Goal: Information Seeking & Learning: Learn about a topic

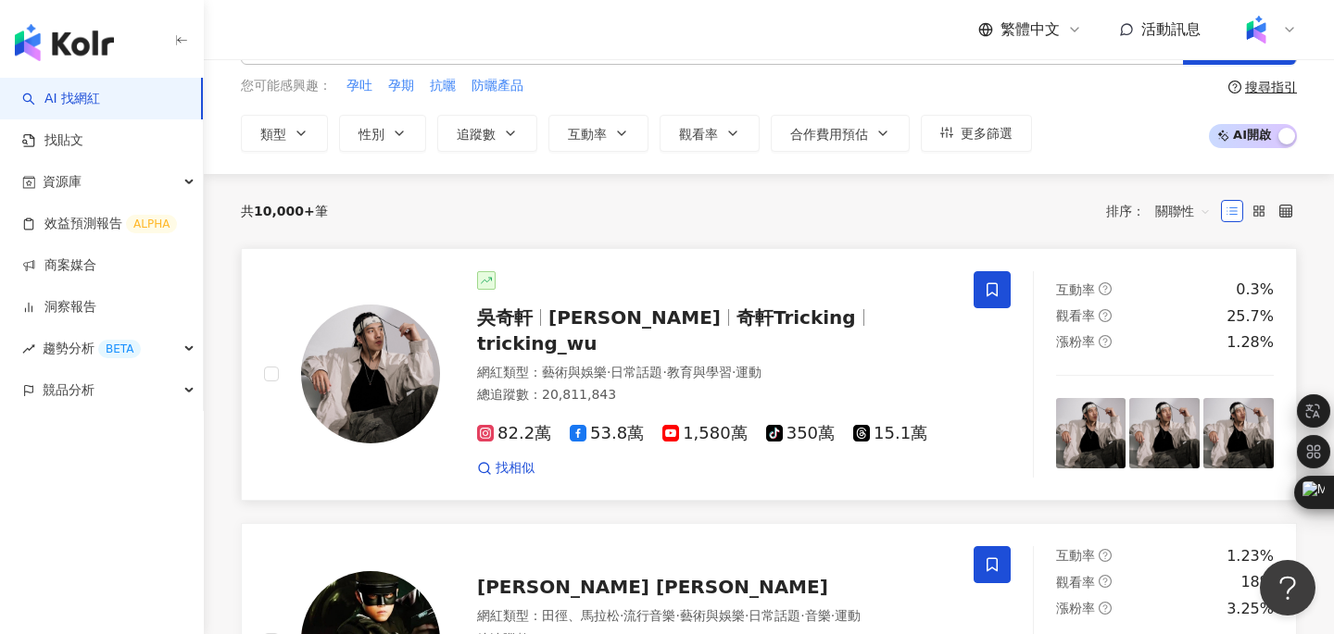
scroll to position [75, 0]
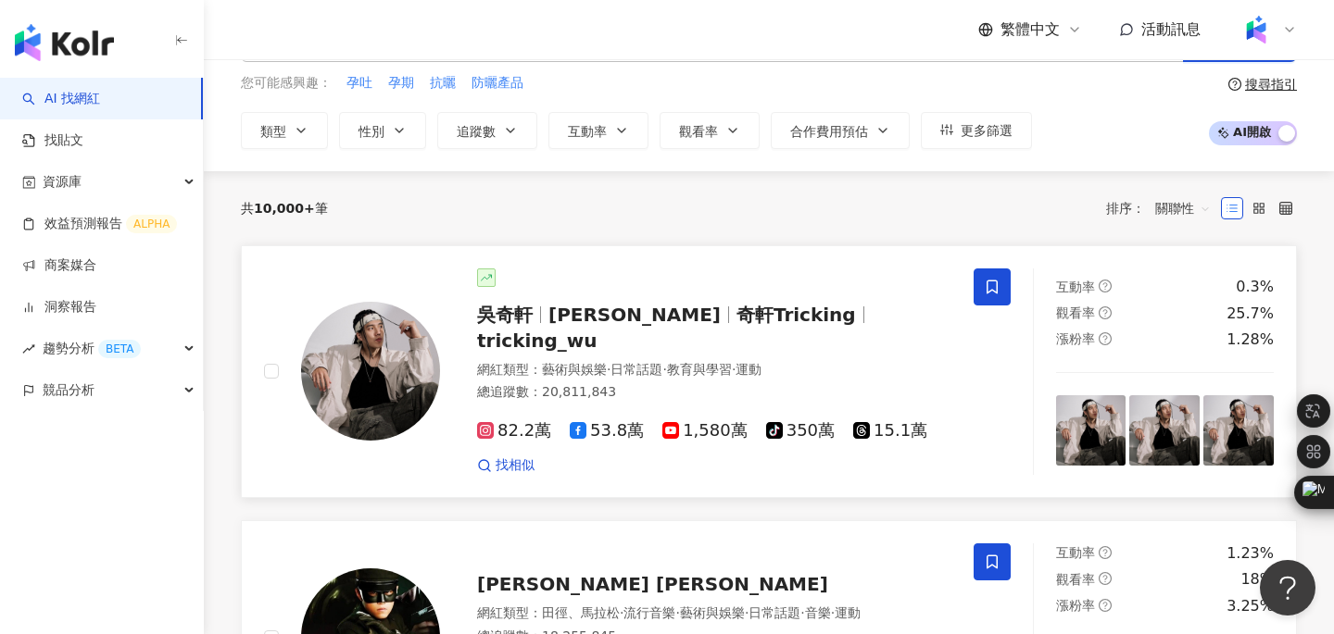
click at [527, 318] on span "吳奇軒" at bounding box center [505, 315] width 56 height 22
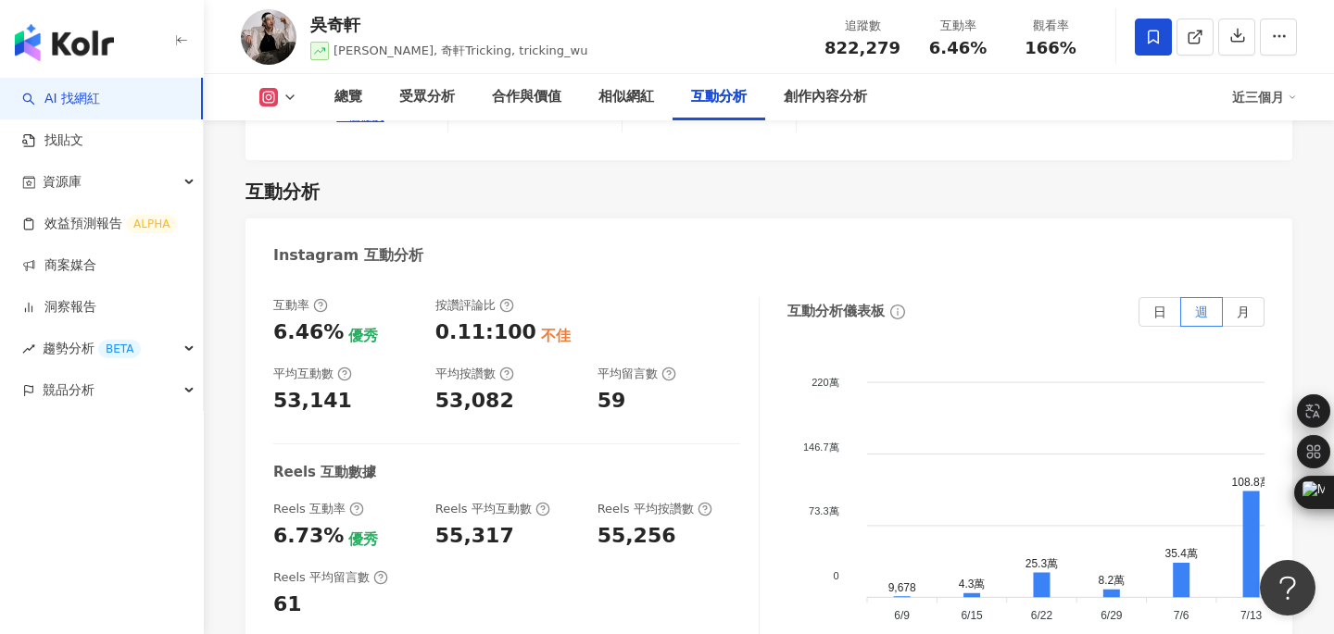
scroll to position [3688, 0]
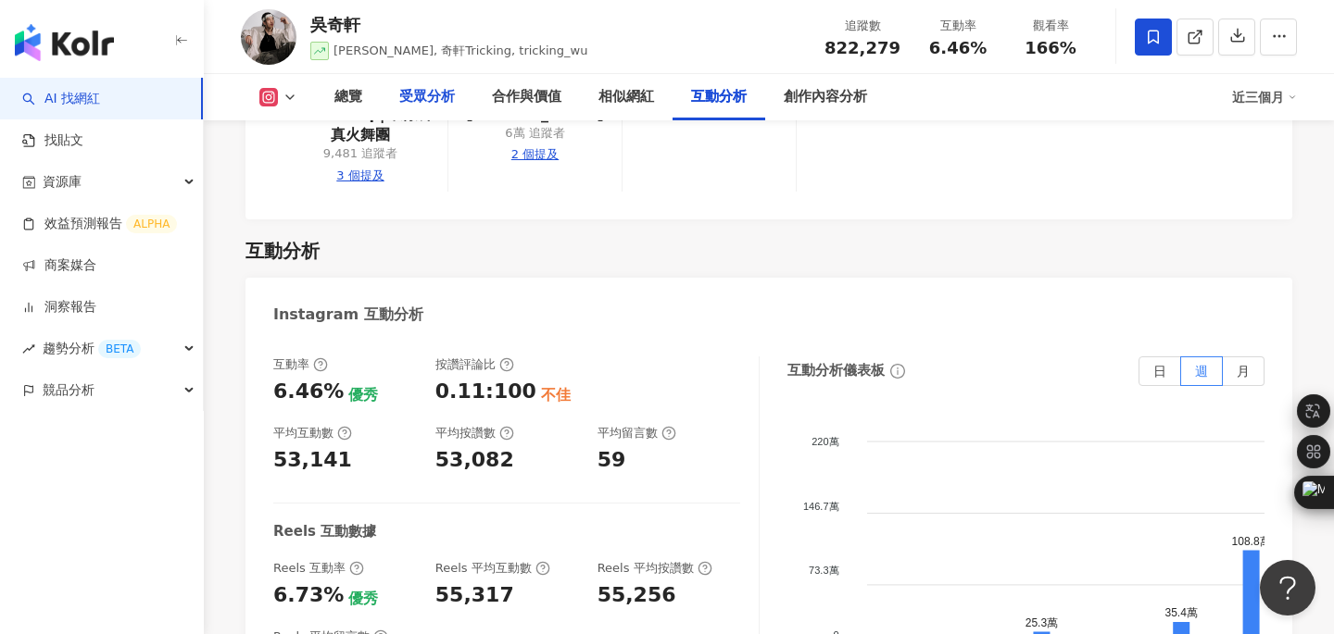
click at [436, 98] on div "受眾分析" at bounding box center [427, 97] width 56 height 22
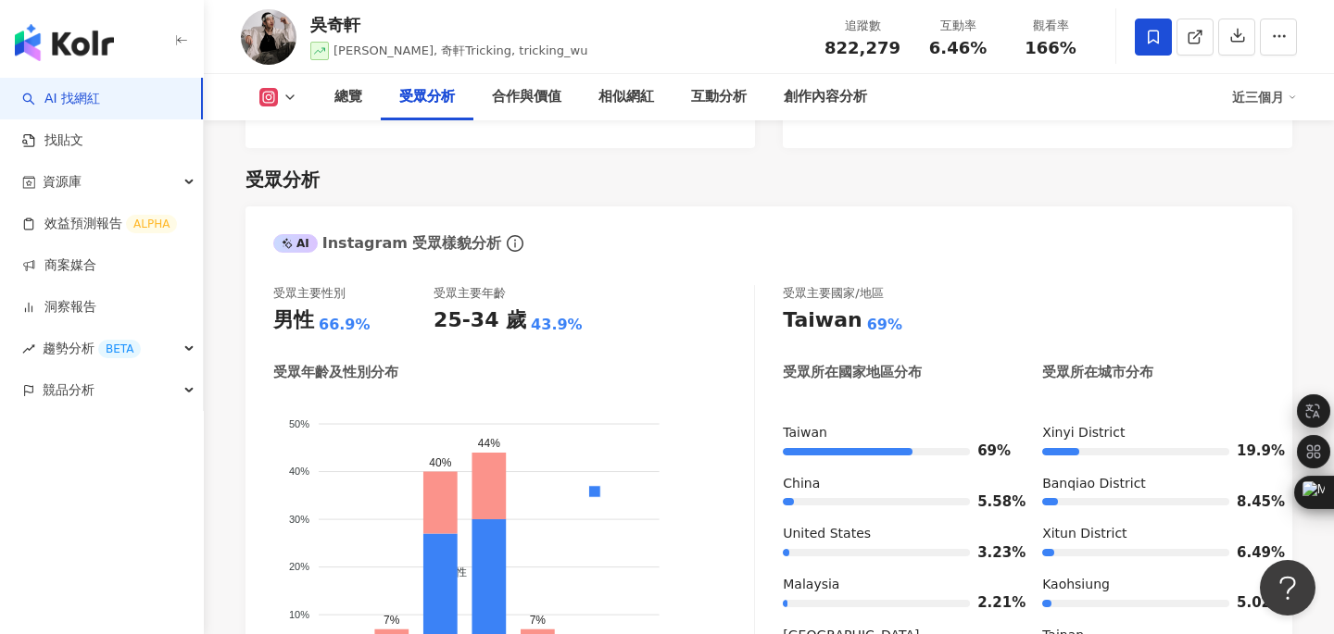
scroll to position [1603, 0]
